Goal: Task Accomplishment & Management: Use online tool/utility

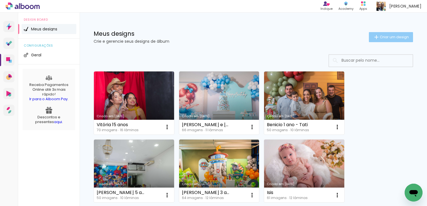
click at [388, 40] on paper-button "Criar um design" at bounding box center [391, 37] width 44 height 10
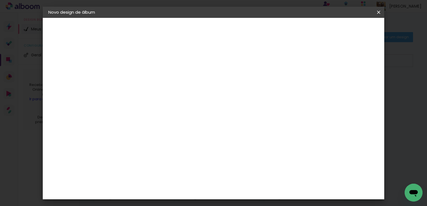
click at [140, 73] on input at bounding box center [140, 75] width 0 height 9
type input "Luan"
type paper-input "Luan"
click at [0, 0] on slot "Avançar" at bounding box center [0, 0] width 0 height 0
click at [184, 96] on paper-input-container at bounding box center [154, 89] width 60 height 13
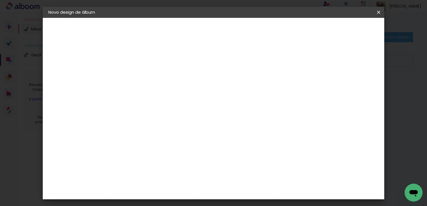
type input "quali"
type paper-input "quali"
click at [163, 120] on paper-item "Quality" at bounding box center [148, 126] width 49 height 12
click at [229, 32] on paper-button "Avançar" at bounding box center [215, 30] width 27 height 10
click at [162, 93] on input "text" at bounding box center [151, 97] width 22 height 9
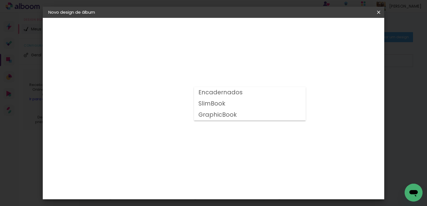
click at [269, 92] on paper-item "Encadernados" at bounding box center [250, 92] width 112 height 11
type input "Encadernados"
click at [178, 133] on span "20 × 20" at bounding box center [165, 140] width 26 height 15
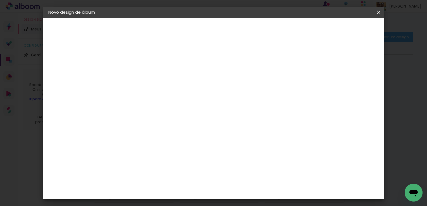
click at [0, 0] on slot "Avançar" at bounding box center [0, 0] width 0 height 0
click at [297, 29] on span "Iniciar design" at bounding box center [284, 30] width 25 height 4
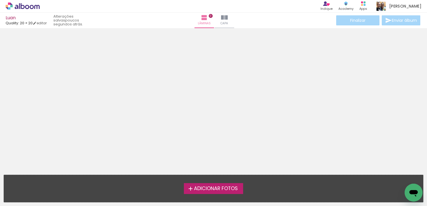
click at [310, 191] on div "Adicionar Fotos" at bounding box center [213, 188] width 410 height 11
click at [207, 188] on span "Adicionar Fotos" at bounding box center [216, 188] width 44 height 5
click at [0, 0] on input "file" at bounding box center [0, 0] width 0 height 0
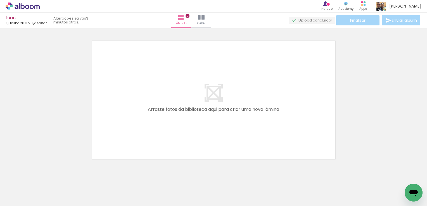
click at [381, 88] on div at bounding box center [213, 92] width 427 height 139
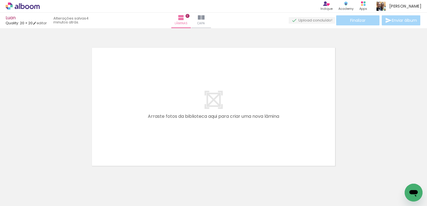
click at [20, 200] on span "Adicionar Fotos" at bounding box center [19, 199] width 17 height 6
click at [0, 0] on input "file" at bounding box center [0, 0] width 0 height 0
click at [350, 82] on div at bounding box center [213, 99] width 427 height 139
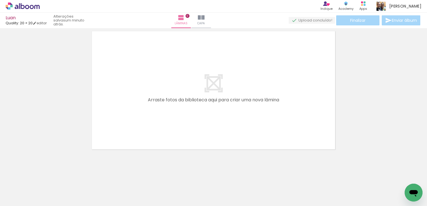
scroll to position [17, 0]
click at [356, 87] on div at bounding box center [213, 82] width 427 height 139
click at [23, 194] on paper-button "Adicionar Fotos" at bounding box center [17, 198] width 27 height 9
click at [0, 0] on input "file" at bounding box center [0, 0] width 0 height 0
click at [21, 201] on span "Adicionar Fotos" at bounding box center [19, 199] width 17 height 6
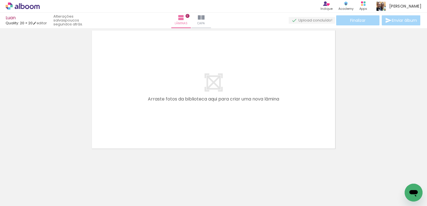
click at [0, 0] on input "file" at bounding box center [0, 0] width 0 height 0
click at [12, 196] on span "Adicionar Fotos" at bounding box center [19, 199] width 17 height 6
click at [0, 0] on input "file" at bounding box center [0, 0] width 0 height 0
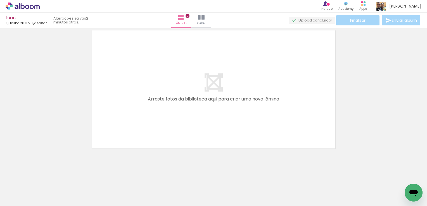
click at [22, 201] on span "Adicionar Fotos" at bounding box center [19, 199] width 17 height 6
click at [0, 0] on input "file" at bounding box center [0, 0] width 0 height 0
click at [21, 200] on span "Adicionar Fotos" at bounding box center [19, 199] width 17 height 6
click at [0, 0] on input "file" at bounding box center [0, 0] width 0 height 0
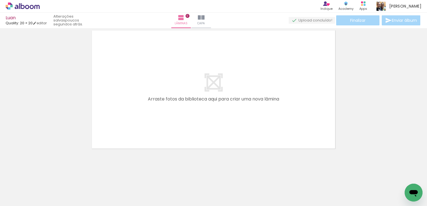
scroll to position [0, 466]
click at [16, 199] on span "Adicionar Fotos" at bounding box center [19, 199] width 17 height 6
click at [0, 0] on input "file" at bounding box center [0, 0] width 0 height 0
click at [30, 197] on paper-button "Adicionar Fotos" at bounding box center [17, 198] width 27 height 9
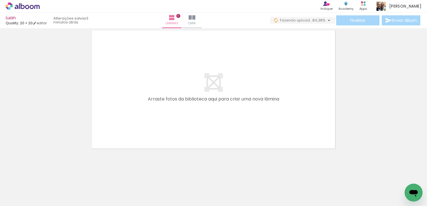
click at [0, 0] on input "file" at bounding box center [0, 0] width 0 height 0
click at [17, 197] on span "Adicionar Fotos" at bounding box center [19, 199] width 17 height 6
click at [0, 0] on input "file" at bounding box center [0, 0] width 0 height 0
click at [18, 196] on span "Adicionar Fotos" at bounding box center [19, 199] width 17 height 6
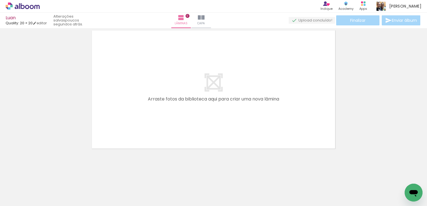
click at [0, 0] on input "file" at bounding box center [0, 0] width 0 height 0
click at [28, 199] on span "Adicionar Fotos" at bounding box center [19, 199] width 17 height 6
click at [0, 0] on input "file" at bounding box center [0, 0] width 0 height 0
click at [27, 200] on span "Adicionar Fotos" at bounding box center [19, 199] width 17 height 6
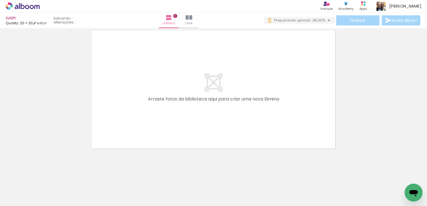
click at [0, 0] on input "file" at bounding box center [0, 0] width 0 height 0
click at [24, 197] on span "Adicionar Fotos" at bounding box center [19, 199] width 17 height 6
click at [0, 0] on input "file" at bounding box center [0, 0] width 0 height 0
click at [25, 196] on span "Adicionar Fotos" at bounding box center [19, 199] width 17 height 6
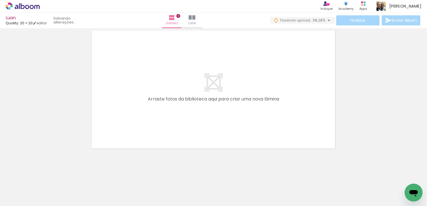
click at [0, 0] on input "file" at bounding box center [0, 0] width 0 height 0
click at [19, 198] on span "Adicionar Fotos" at bounding box center [19, 199] width 17 height 6
click at [0, 0] on input "file" at bounding box center [0, 0] width 0 height 0
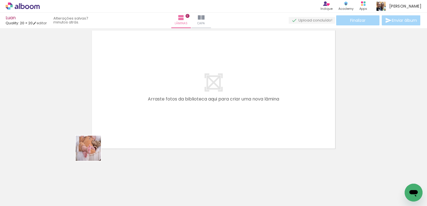
drag, startPoint x: 63, startPoint y: 186, endPoint x: 102, endPoint y: 171, distance: 41.5
click at [178, 92] on quentale-workspace at bounding box center [213, 103] width 427 height 206
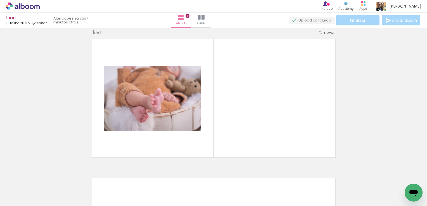
scroll to position [7, 0]
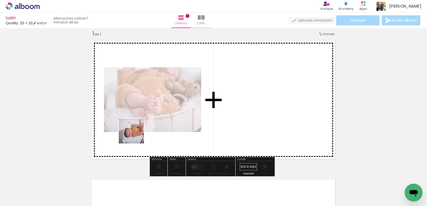
drag, startPoint x: 111, startPoint y: 165, endPoint x: 148, endPoint y: 138, distance: 45.9
click at [150, 115] on quentale-workspace at bounding box center [213, 103] width 427 height 206
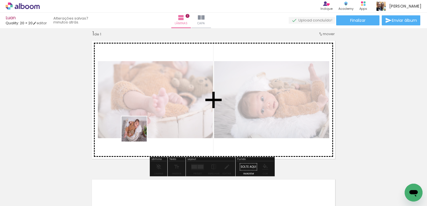
drag, startPoint x: 125, startPoint y: 177, endPoint x: 146, endPoint y: 138, distance: 44.2
click at [140, 132] on quentale-workspace at bounding box center [213, 103] width 427 height 206
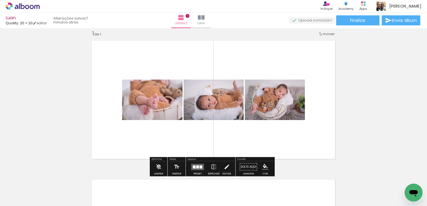
drag, startPoint x: 155, startPoint y: 182, endPoint x: 174, endPoint y: 140, distance: 46.4
click at [171, 120] on quentale-workspace at bounding box center [213, 103] width 427 height 206
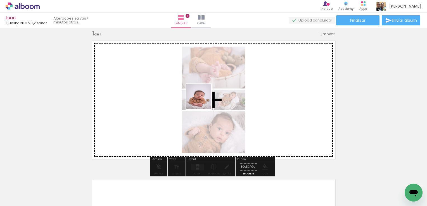
drag, startPoint x: 185, startPoint y: 166, endPoint x: 204, endPoint y: 98, distance: 70.4
click at [204, 99] on quentale-workspace at bounding box center [213, 103] width 427 height 206
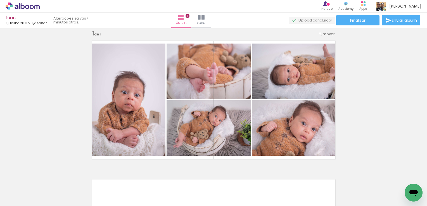
scroll to position [0, 355]
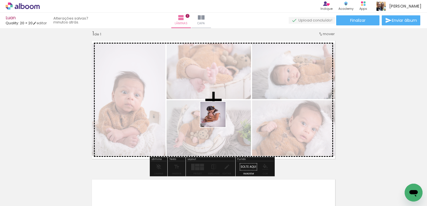
drag, startPoint x: 208, startPoint y: 171, endPoint x: 226, endPoint y: 103, distance: 71.2
click at [226, 103] on quentale-workspace at bounding box center [213, 103] width 427 height 206
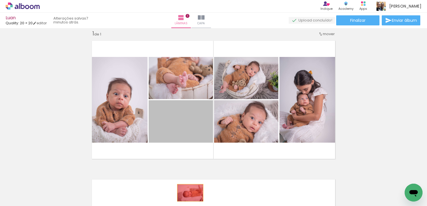
drag, startPoint x: 195, startPoint y: 128, endPoint x: 188, endPoint y: 193, distance: 64.9
click at [188, 193] on quentale-workspace at bounding box center [213, 103] width 427 height 206
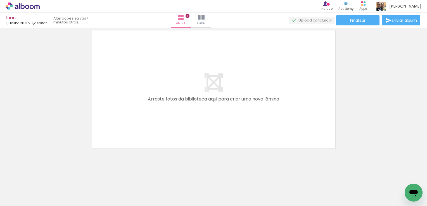
scroll to position [0, 131]
drag, startPoint x: 94, startPoint y: 187, endPoint x: 143, endPoint y: 136, distance: 71.6
click at [149, 79] on quentale-workspace at bounding box center [213, 103] width 427 height 206
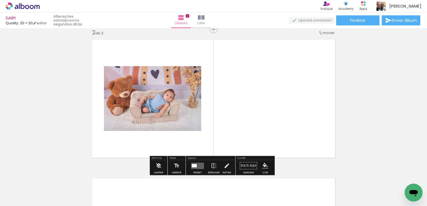
scroll to position [146, 0]
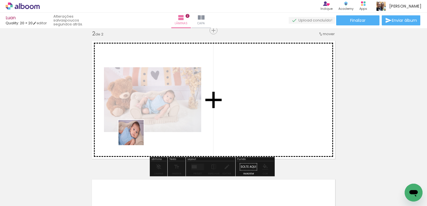
drag, startPoint x: 125, startPoint y: 179, endPoint x: 153, endPoint y: 128, distance: 58.0
click at [150, 84] on quentale-workspace at bounding box center [213, 103] width 427 height 206
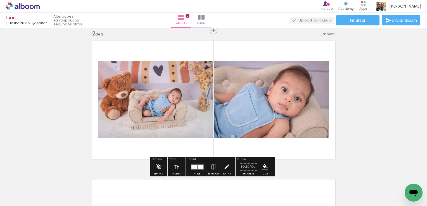
drag, startPoint x: 153, startPoint y: 182, endPoint x: 166, endPoint y: 99, distance: 84.2
click at [166, 99] on quentale-workspace at bounding box center [213, 103] width 427 height 206
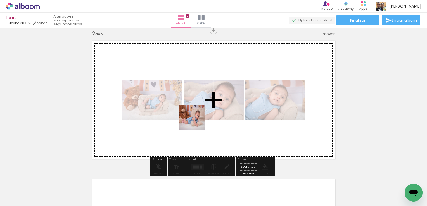
drag, startPoint x: 196, startPoint y: 122, endPoint x: 216, endPoint y: 167, distance: 49.1
click at [203, 81] on quentale-workspace at bounding box center [213, 103] width 427 height 206
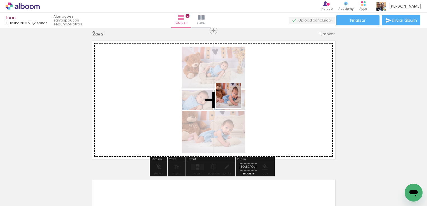
drag, startPoint x: 233, startPoint y: 100, endPoint x: 239, endPoint y: 82, distance: 19.2
click at [238, 83] on quentale-workspace at bounding box center [213, 103] width 427 height 206
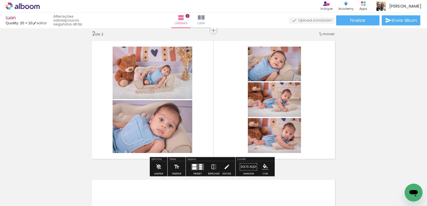
click at [199, 165] on div at bounding box center [200, 164] width 3 height 1
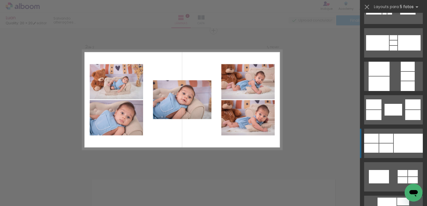
scroll to position [951, 0]
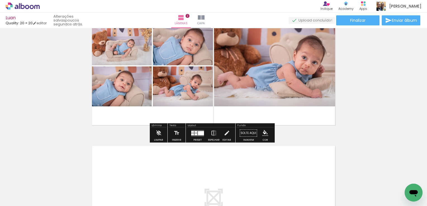
scroll to position [286, 0]
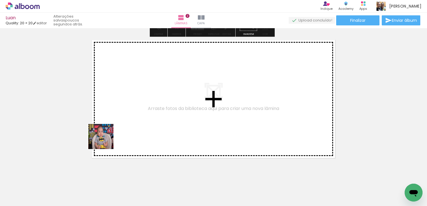
drag, startPoint x: 67, startPoint y: 193, endPoint x: 94, endPoint y: 187, distance: 27.9
click at [105, 141] on quentale-workspace at bounding box center [213, 103] width 427 height 206
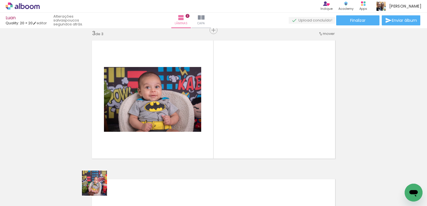
scroll to position [285, 0]
drag, startPoint x: 99, startPoint y: 188, endPoint x: 131, endPoint y: 156, distance: 45.3
click at [139, 115] on quentale-workspace at bounding box center [213, 103] width 427 height 206
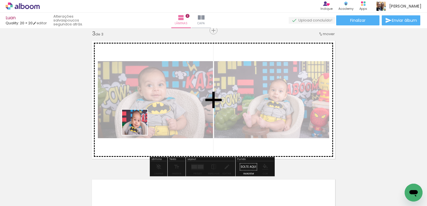
drag, startPoint x: 133, startPoint y: 157, endPoint x: 149, endPoint y: 147, distance: 18.8
click at [143, 116] on quentale-workspace at bounding box center [213, 103] width 427 height 206
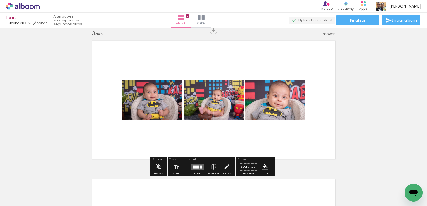
drag, startPoint x: 156, startPoint y: 188, endPoint x: 174, endPoint y: 173, distance: 23.4
click at [167, 137] on quentale-workspace at bounding box center [213, 103] width 427 height 206
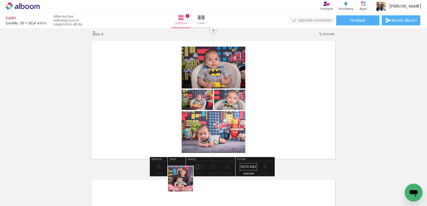
drag, startPoint x: 181, startPoint y: 190, endPoint x: 213, endPoint y: 100, distance: 95.3
click at [206, 105] on quentale-workspace at bounding box center [213, 103] width 427 height 206
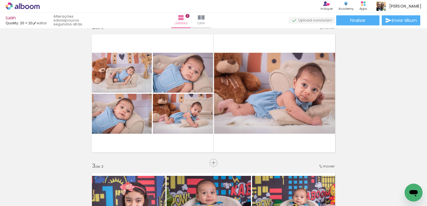
scroll to position [145, 0]
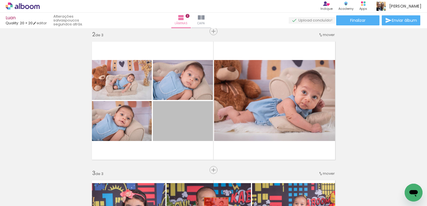
drag, startPoint x: 193, startPoint y: 124, endPoint x: 211, endPoint y: 200, distance: 78.1
click at [213, 203] on quentale-workspace at bounding box center [213, 103] width 427 height 206
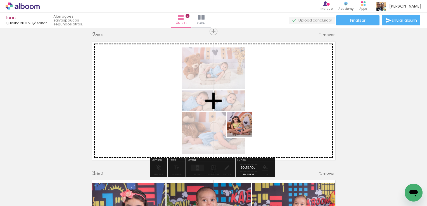
drag, startPoint x: 244, startPoint y: 129, endPoint x: 243, endPoint y: 99, distance: 30.5
click at [245, 98] on quentale-workspace at bounding box center [213, 103] width 427 height 206
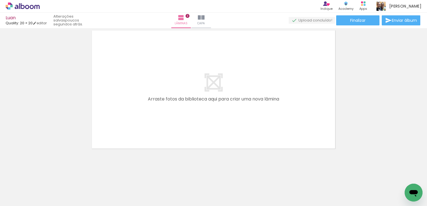
scroll to position [0, 462]
drag, startPoint x: 129, startPoint y: 190, endPoint x: 159, endPoint y: 167, distance: 38.0
click at [144, 119] on quentale-workspace at bounding box center [213, 103] width 427 height 206
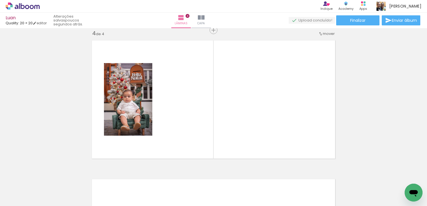
scroll to position [424, 0]
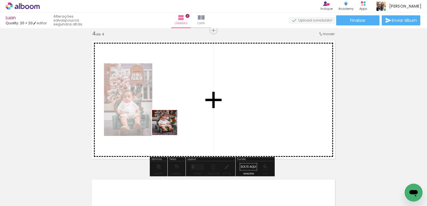
drag, startPoint x: 165, startPoint y: 172, endPoint x: 169, endPoint y: 127, distance: 45.2
click at [169, 127] on quentale-workspace at bounding box center [213, 103] width 427 height 206
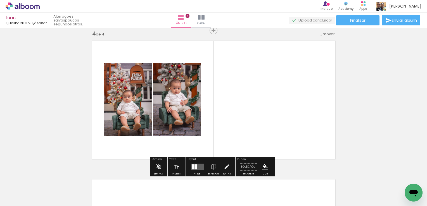
drag, startPoint x: 183, startPoint y: 185, endPoint x: 187, endPoint y: 108, distance: 76.2
click at [187, 108] on quentale-workspace at bounding box center [213, 103] width 427 height 206
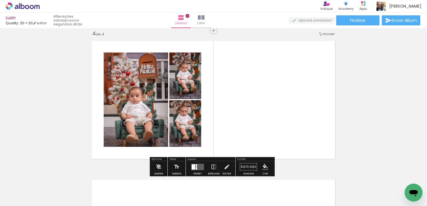
drag, startPoint x: 221, startPoint y: 187, endPoint x: 245, endPoint y: 175, distance: 26.8
click at [225, 110] on quentale-workspace at bounding box center [213, 103] width 427 height 206
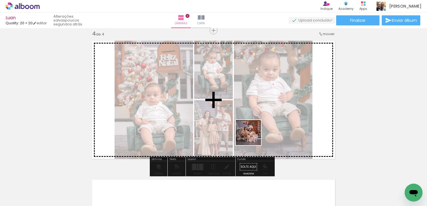
drag, startPoint x: 253, startPoint y: 137, endPoint x: 276, endPoint y: 90, distance: 52.5
click at [254, 96] on quentale-workspace at bounding box center [213, 103] width 427 height 206
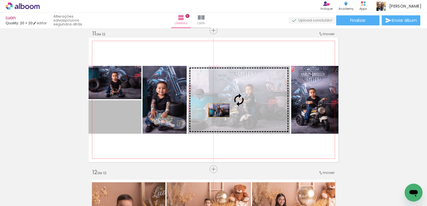
scroll to position [951, 0]
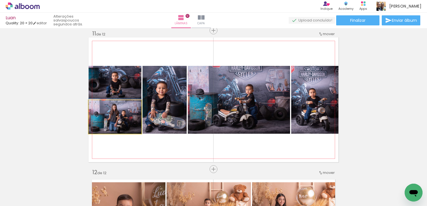
drag, startPoint x: 156, startPoint y: 122, endPoint x: 113, endPoint y: 118, distance: 42.7
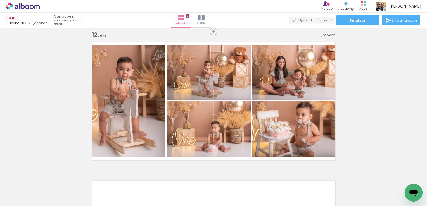
scroll to position [1536, 0]
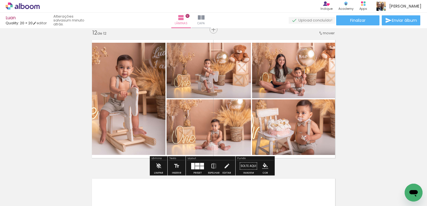
click at [196, 163] on div at bounding box center [197, 164] width 4 height 3
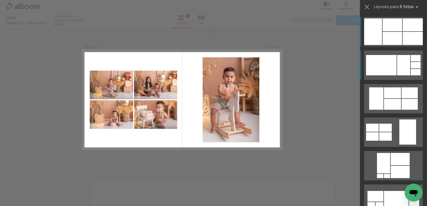
scroll to position [1536, 0]
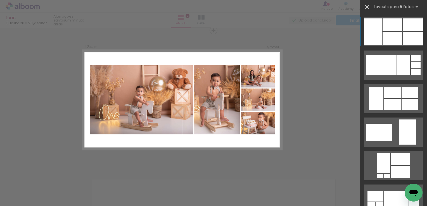
click at [369, 8] on iron-icon at bounding box center [367, 7] width 8 height 8
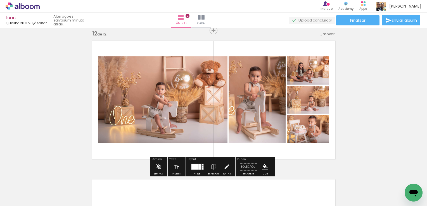
click at [202, 165] on div at bounding box center [203, 164] width 2 height 1
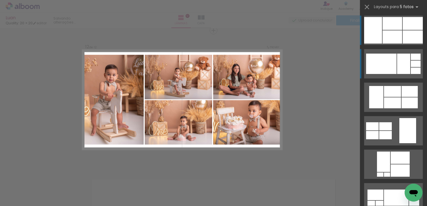
scroll to position [0, 0]
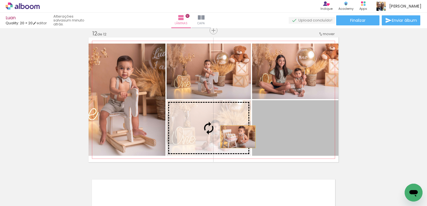
drag, startPoint x: 305, startPoint y: 137, endPoint x: 210, endPoint y: 135, distance: 95.4
click at [0, 0] on slot at bounding box center [0, 0] width 0 height 0
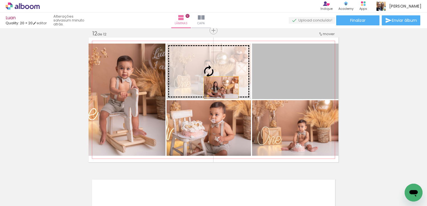
drag, startPoint x: 313, startPoint y: 81, endPoint x: 207, endPoint y: 85, distance: 106.1
click at [0, 0] on slot at bounding box center [0, 0] width 0 height 0
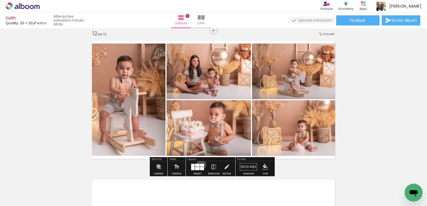
click at [200, 165] on div at bounding box center [202, 165] width 4 height 3
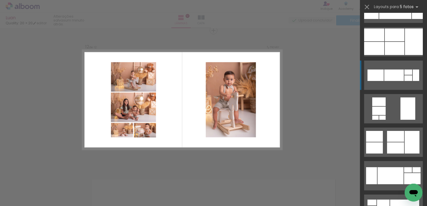
scroll to position [224, 0]
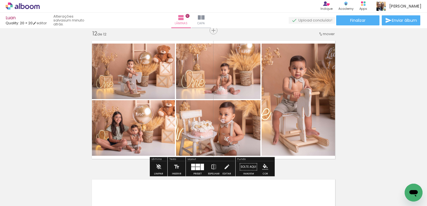
drag, startPoint x: 150, startPoint y: 78, endPoint x: 234, endPoint y: 80, distance: 83.9
click at [0, 0] on slot at bounding box center [0, 0] width 0 height 0
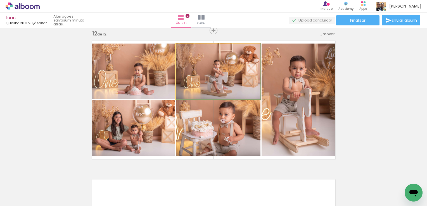
drag, startPoint x: 215, startPoint y: 81, endPoint x: 139, endPoint y: 80, distance: 76.1
click at [0, 0] on slot at bounding box center [0, 0] width 0 height 0
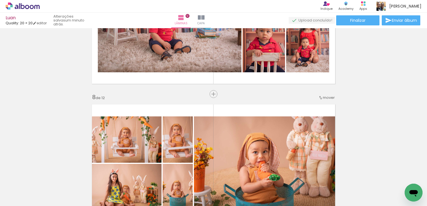
scroll to position [902, 0]
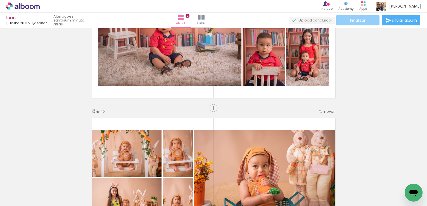
click at [374, 25] on paper-button "Finalizar" at bounding box center [357, 20] width 43 height 10
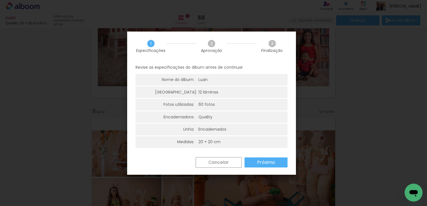
click at [0, 0] on slot "Próximo" at bounding box center [0, 0] width 0 height 0
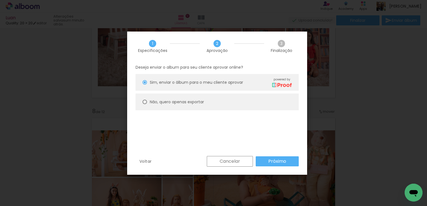
click at [0, 0] on slot "Não, quero apenas exportar" at bounding box center [0, 0] width 0 height 0
type paper-radio-button "on"
click at [0, 0] on slot "Próximo" at bounding box center [0, 0] width 0 height 0
type input "Alta, 300 DPI"
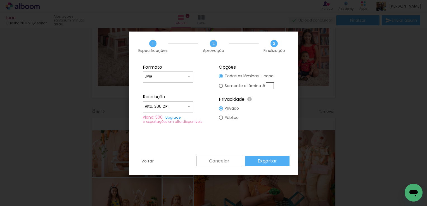
click at [0, 0] on slot "Exportar" at bounding box center [0, 0] width 0 height 0
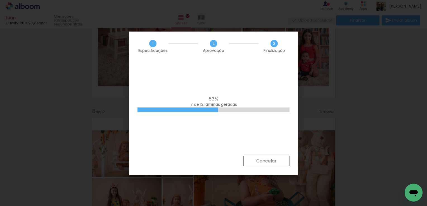
scroll to position [224, 0]
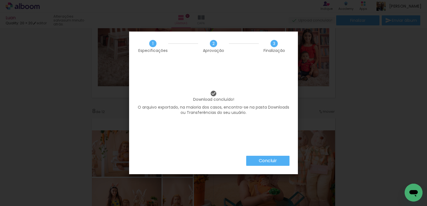
scroll to position [224, 0]
click at [0, 0] on slot "Concluir" at bounding box center [0, 0] width 0 height 0
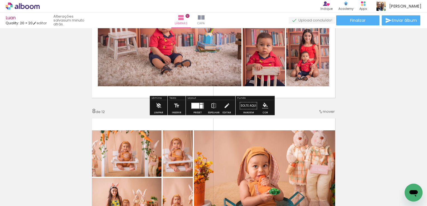
click at [21, 5] on icon at bounding box center [23, 6] width 4 height 6
